Goal: Entertainment & Leisure: Consume media (video, audio)

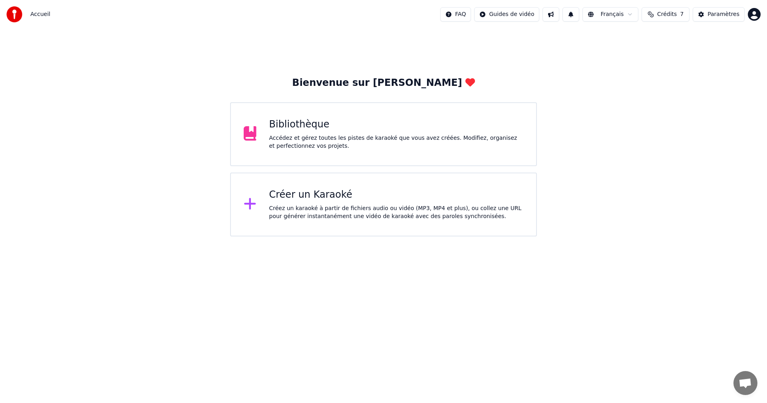
click at [451, 135] on div "Accédez et gérez toutes les pistes de karaoké que vous avez créées. Modifiez, o…" at bounding box center [396, 142] width 254 height 16
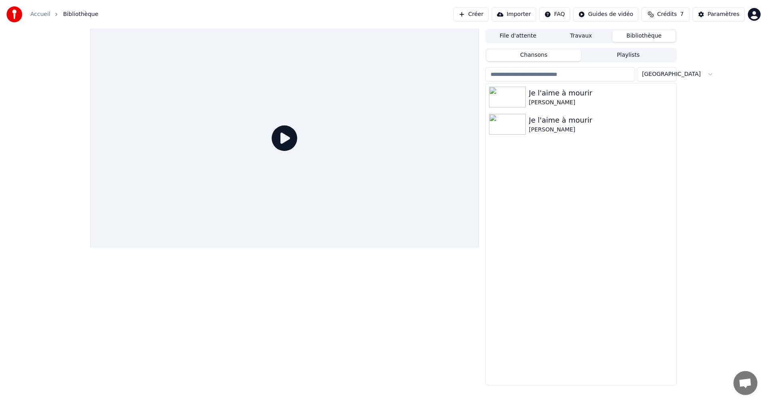
click at [626, 52] on button "Playlists" at bounding box center [628, 56] width 95 height 12
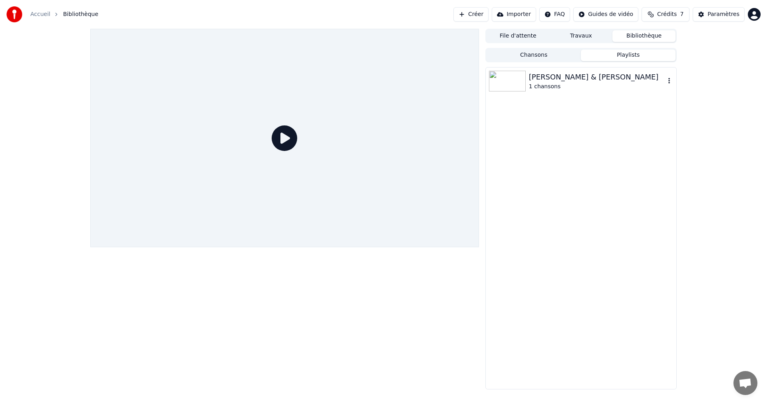
click at [597, 77] on div "[PERSON_NAME] & [PERSON_NAME]" at bounding box center [597, 76] width 136 height 11
click at [582, 97] on div "Je l'aime à mourir" at bounding box center [601, 94] width 128 height 11
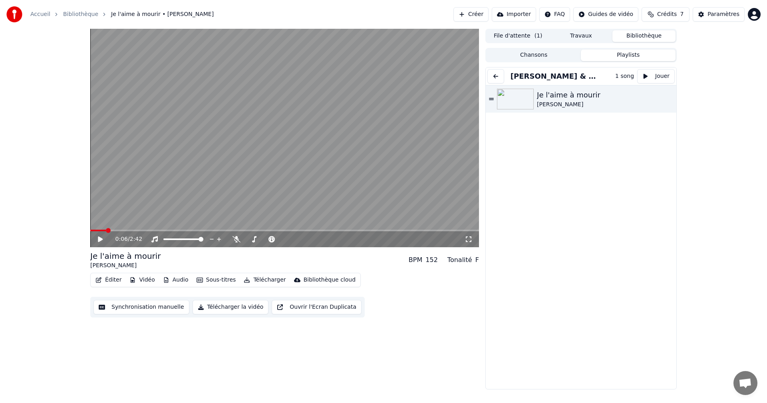
click at [99, 229] on video at bounding box center [284, 138] width 389 height 218
click at [99, 246] on div "0:07 / 2:42" at bounding box center [284, 239] width 389 height 16
click at [98, 234] on div "0:07 / 2:42" at bounding box center [284, 239] width 389 height 16
click at [96, 229] on video at bounding box center [284, 138] width 389 height 218
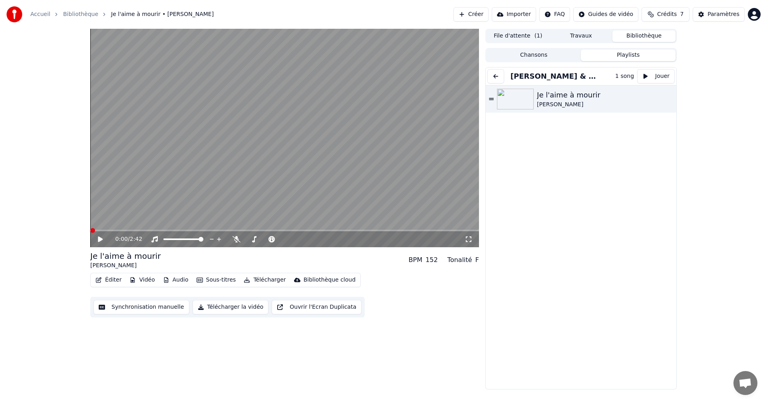
click at [90, 232] on span at bounding box center [92, 230] width 5 height 5
click at [468, 241] on icon at bounding box center [469, 239] width 8 height 6
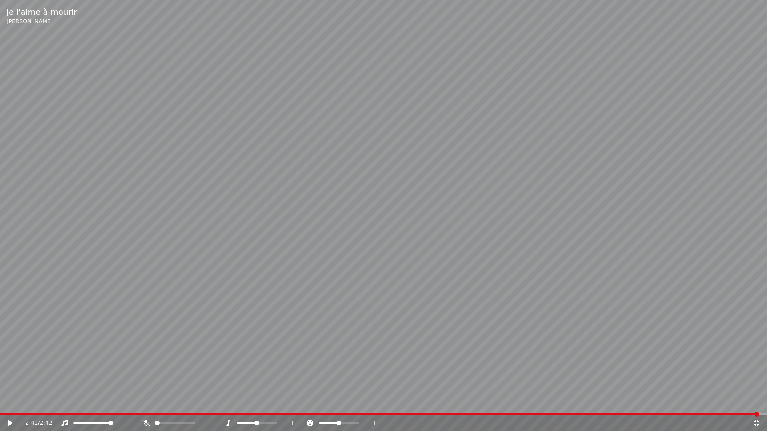
click at [755, 403] on icon at bounding box center [757, 423] width 8 height 6
